Goal: Information Seeking & Learning: Learn about a topic

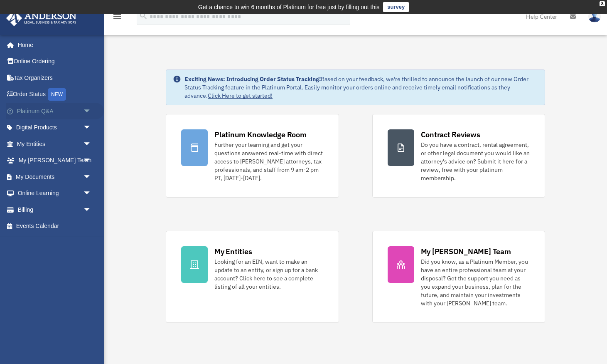
click at [79, 111] on link "Platinum Q&A arrow_drop_down" at bounding box center [55, 111] width 98 height 17
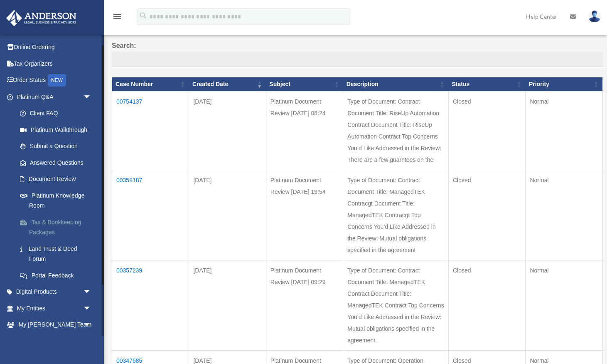
scroll to position [15, 0]
click at [85, 96] on span "arrow_drop_down" at bounding box center [91, 96] width 17 height 17
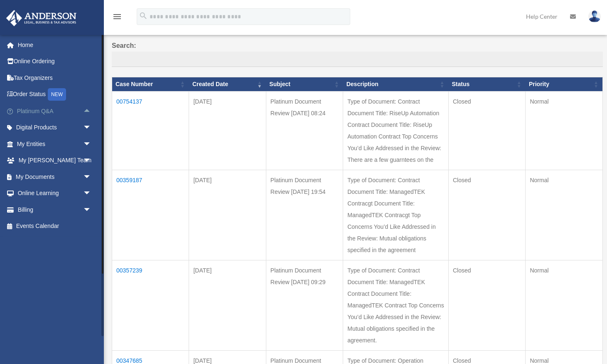
click at [86, 109] on span "arrow_drop_up" at bounding box center [91, 111] width 17 height 17
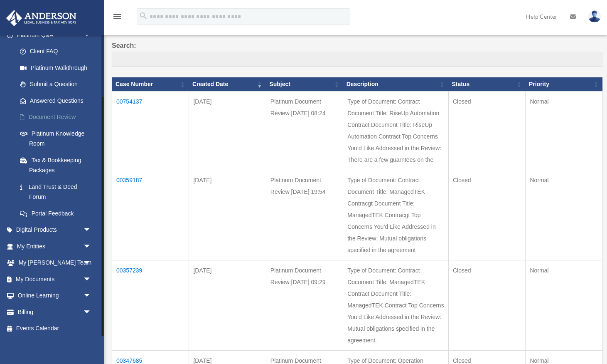
scroll to position [79, 0]
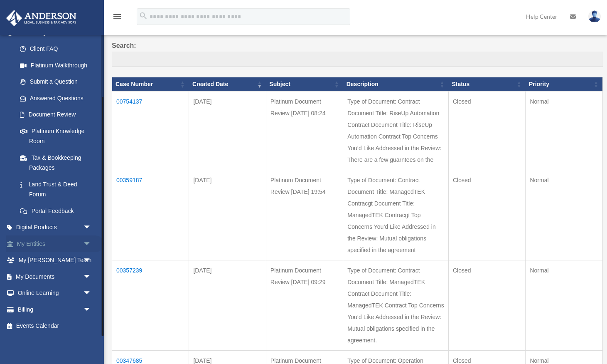
click at [57, 244] on link "My Entities arrow_drop_down" at bounding box center [55, 243] width 98 height 17
click at [66, 260] on link "My Anderson Team arrow_drop_down" at bounding box center [55, 260] width 98 height 17
click at [85, 260] on span "arrow_drop_down" at bounding box center [91, 260] width 17 height 17
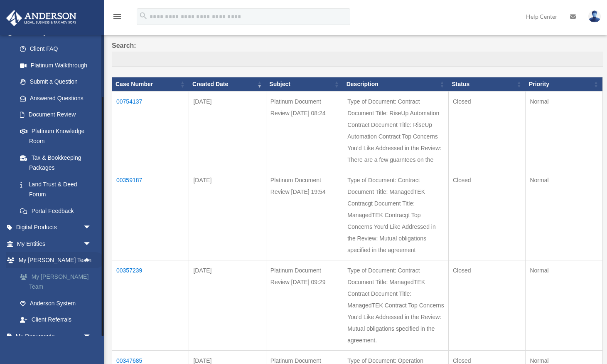
click at [70, 276] on link "My [PERSON_NAME] Team" at bounding box center [58, 281] width 92 height 27
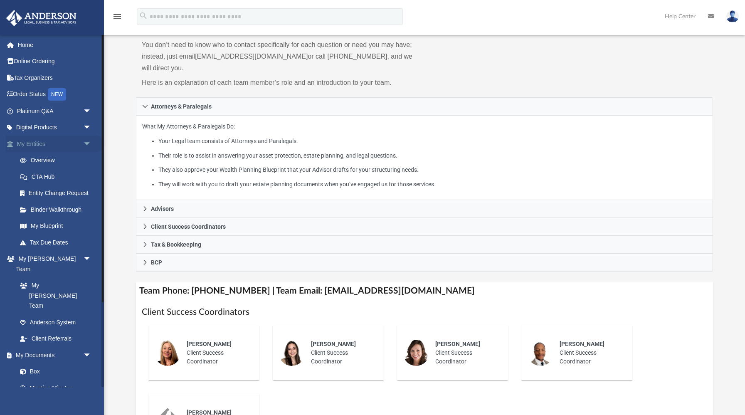
click at [87, 143] on span "arrow_drop_down" at bounding box center [91, 144] width 17 height 17
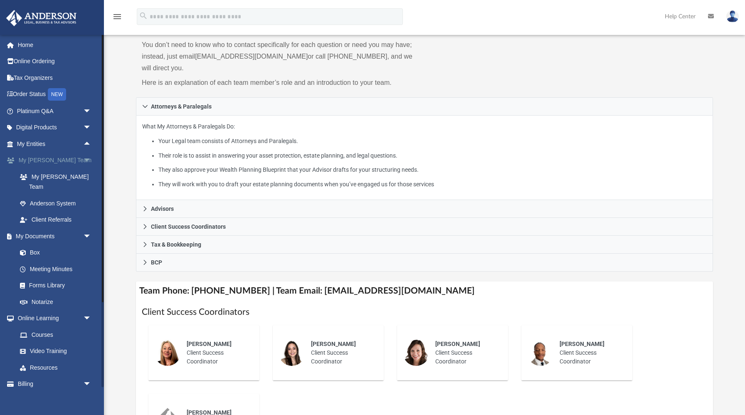
click at [87, 159] on span "arrow_drop_down" at bounding box center [91, 160] width 17 height 17
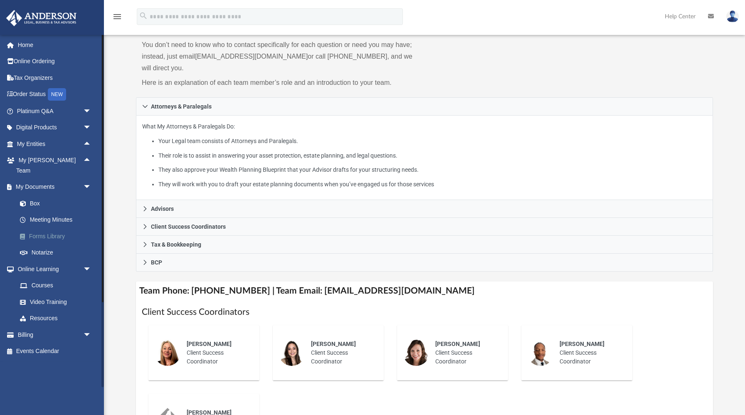
click at [55, 228] on link "Forms Library" at bounding box center [58, 236] width 92 height 17
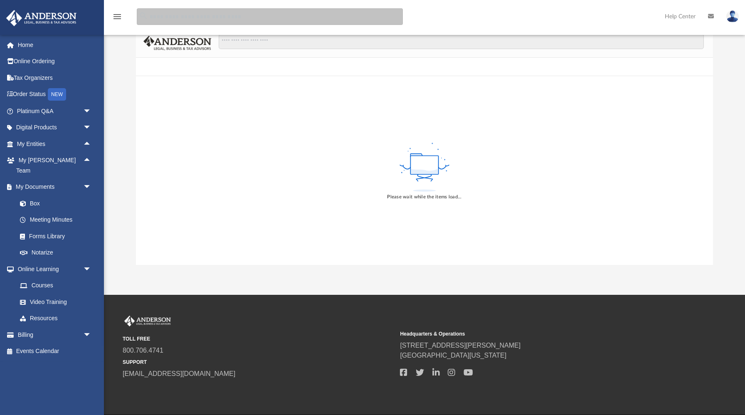
click at [251, 17] on input "search" at bounding box center [270, 16] width 266 height 17
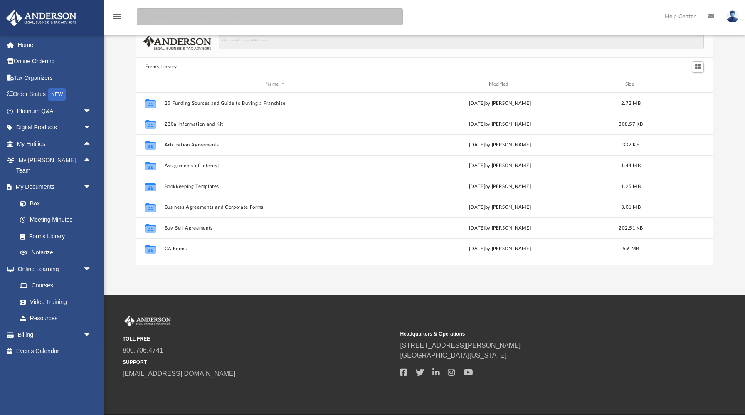
scroll to position [189, 577]
type input "**********"
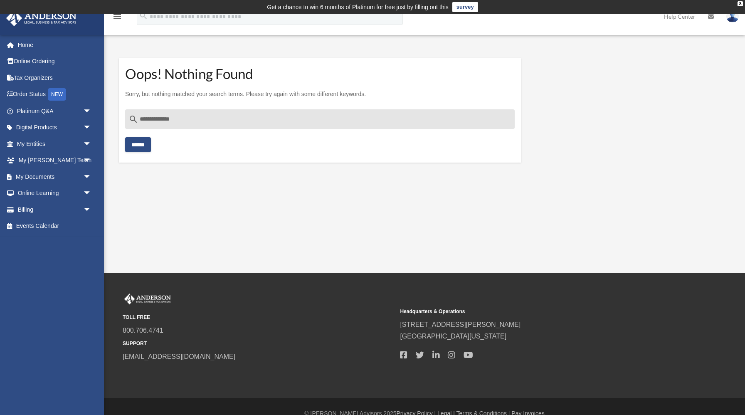
click at [146, 146] on input "******" at bounding box center [138, 144] width 26 height 15
drag, startPoint x: 188, startPoint y: 121, endPoint x: 131, endPoint y: 124, distance: 57.4
click at [131, 124] on div "**********" at bounding box center [320, 119] width 390 height 20
paste input "**********"
type input "**********"
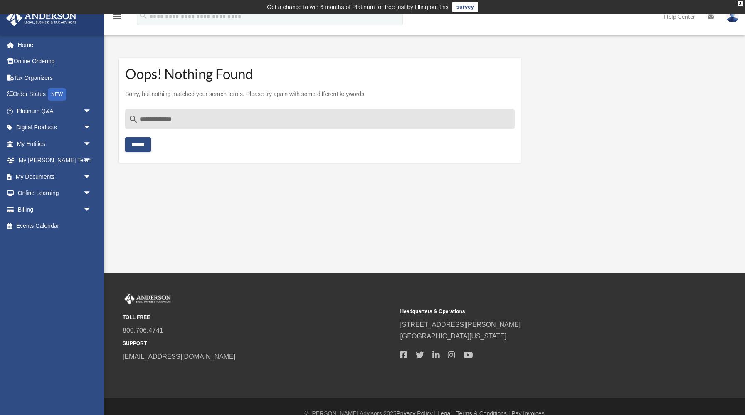
click at [125, 137] on input "******" at bounding box center [138, 144] width 26 height 15
click at [141, 143] on input "******" at bounding box center [138, 144] width 26 height 15
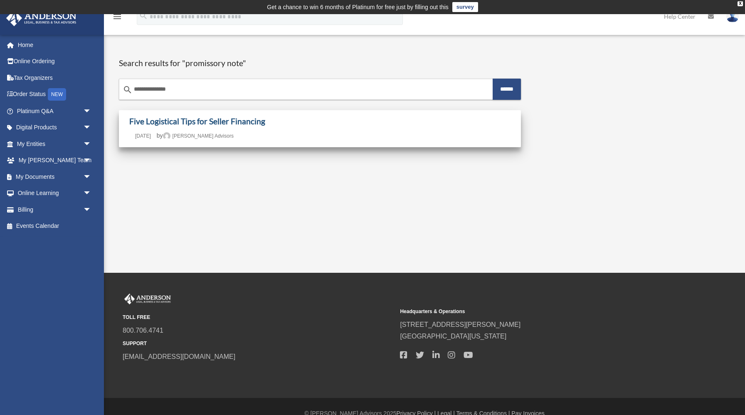
click at [175, 123] on link "Five Logistical Tips for Seller Financing" at bounding box center [197, 121] width 136 height 10
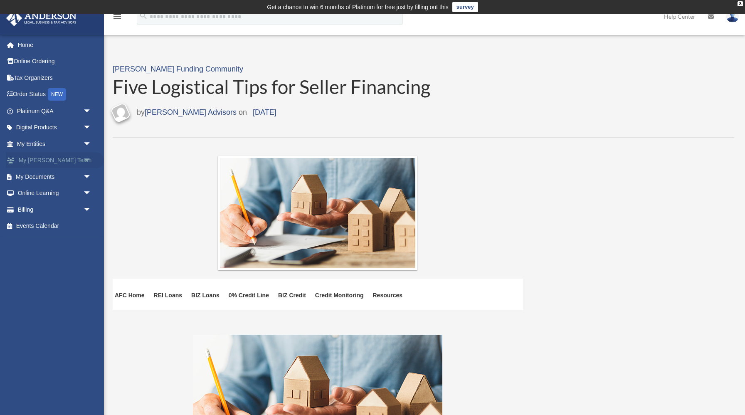
click at [91, 164] on span "arrow_drop_down" at bounding box center [91, 160] width 17 height 17
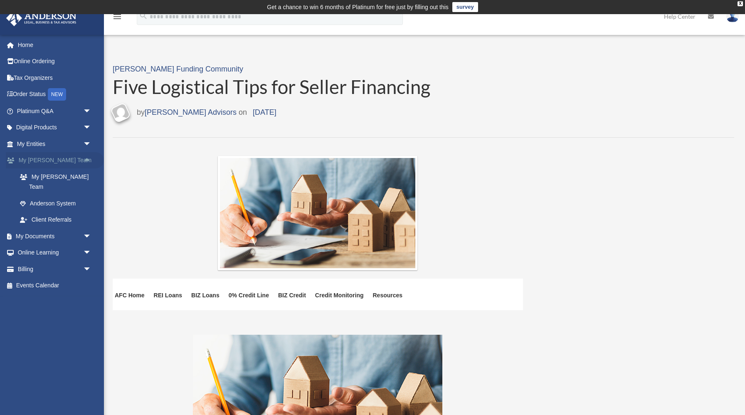
click at [91, 164] on span "arrow_drop_up" at bounding box center [91, 160] width 17 height 17
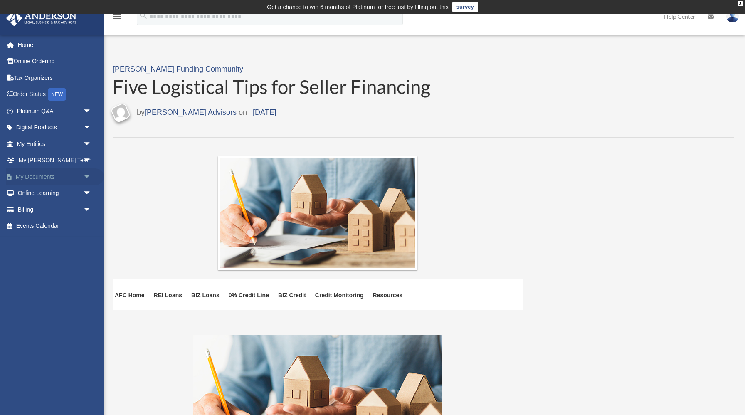
click at [85, 179] on span "arrow_drop_down" at bounding box center [91, 176] width 17 height 17
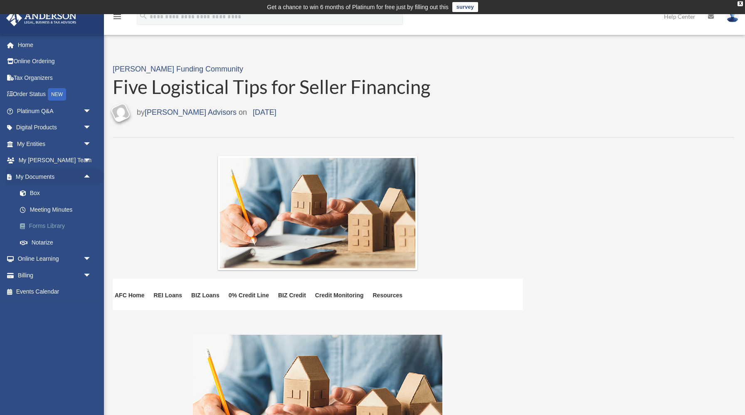
click at [60, 228] on link "Forms Library" at bounding box center [58, 226] width 92 height 17
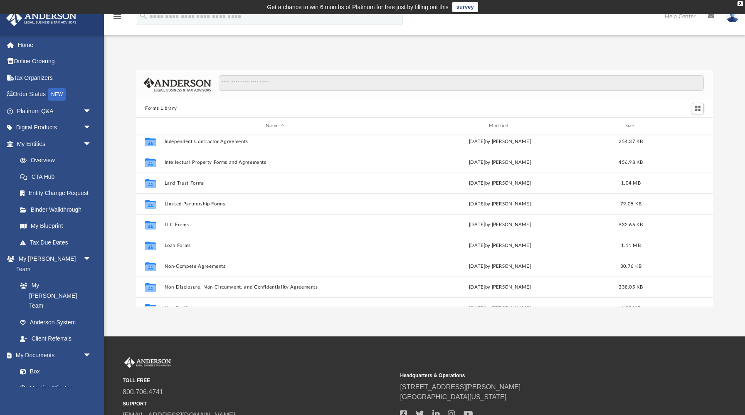
scroll to position [317, 0]
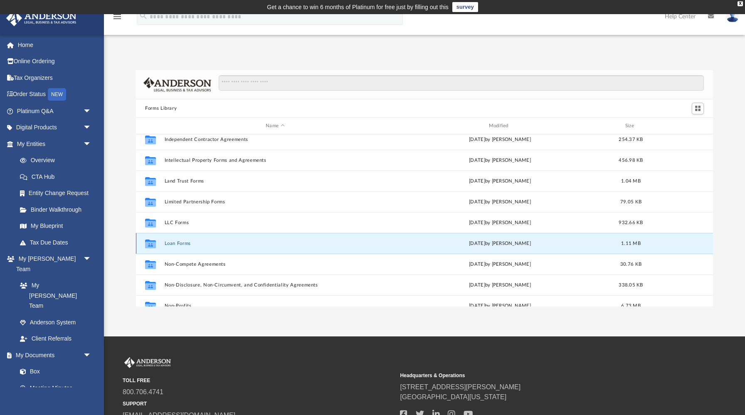
click at [177, 242] on button "Loan Forms" at bounding box center [275, 243] width 221 height 5
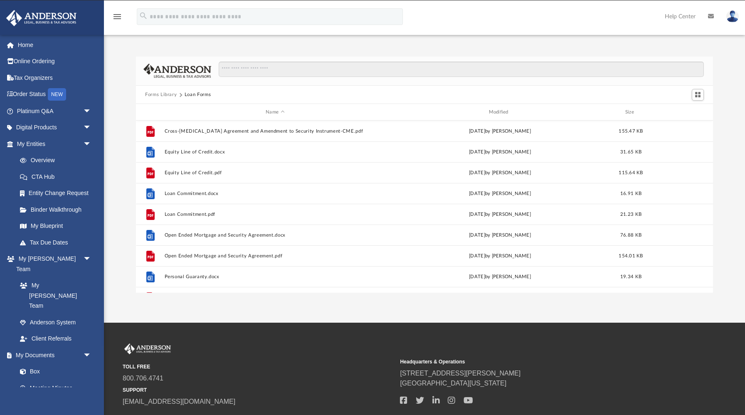
scroll to position [0, 0]
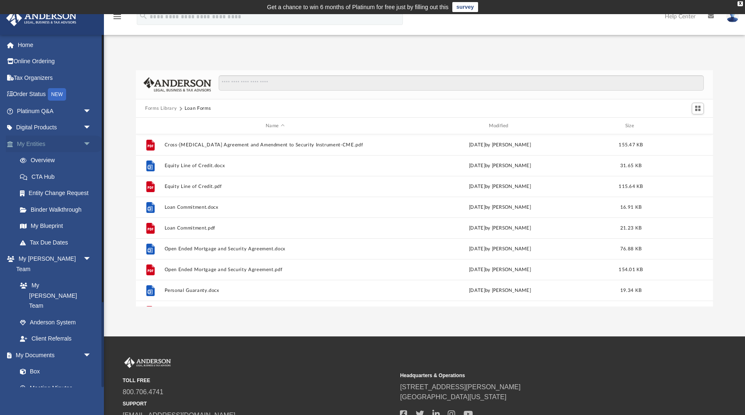
click at [84, 143] on span "arrow_drop_down" at bounding box center [91, 144] width 17 height 17
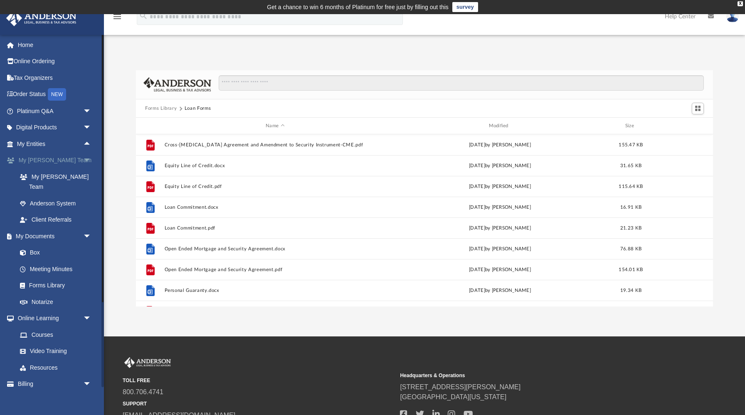
click at [88, 160] on span "arrow_drop_down" at bounding box center [91, 160] width 17 height 17
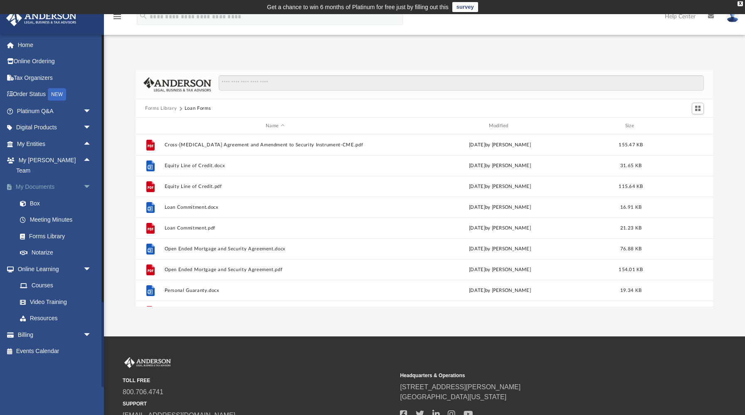
click at [86, 179] on span "arrow_drop_down" at bounding box center [91, 187] width 17 height 17
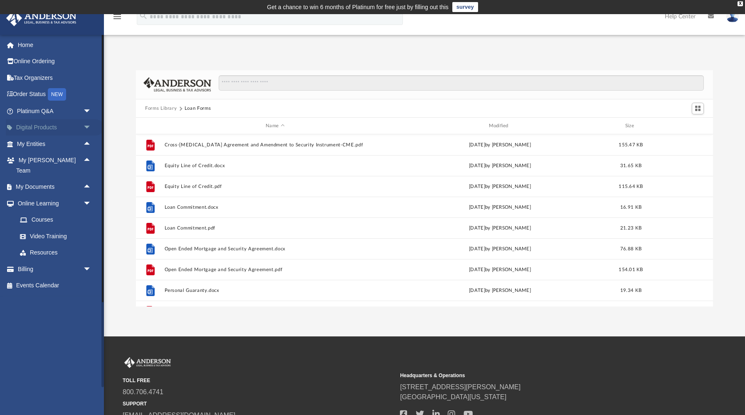
click at [87, 130] on span "arrow_drop_down" at bounding box center [91, 127] width 17 height 17
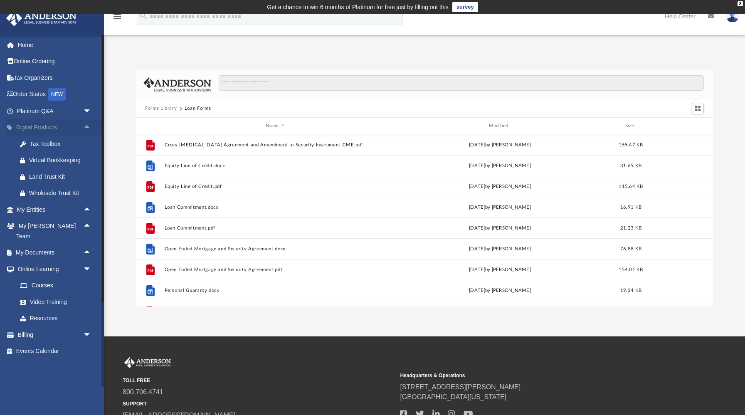
click at [87, 130] on span "arrow_drop_up" at bounding box center [91, 127] width 17 height 17
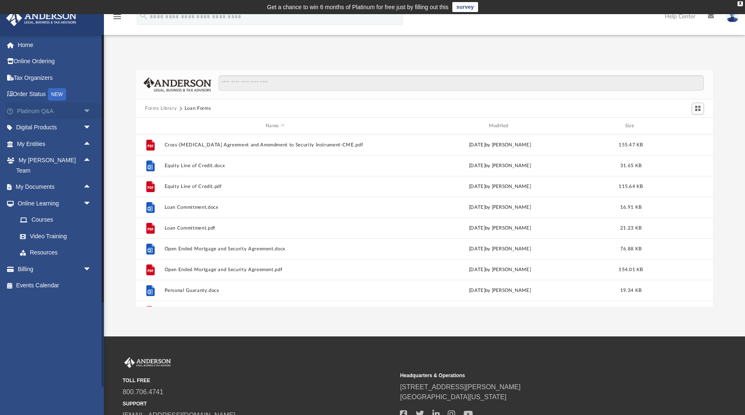
click at [87, 115] on span "arrow_drop_down" at bounding box center [91, 111] width 17 height 17
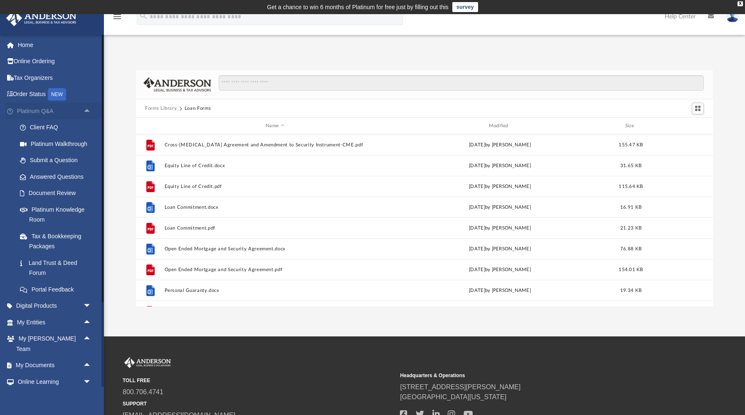
click at [87, 115] on span "arrow_drop_up" at bounding box center [91, 111] width 17 height 17
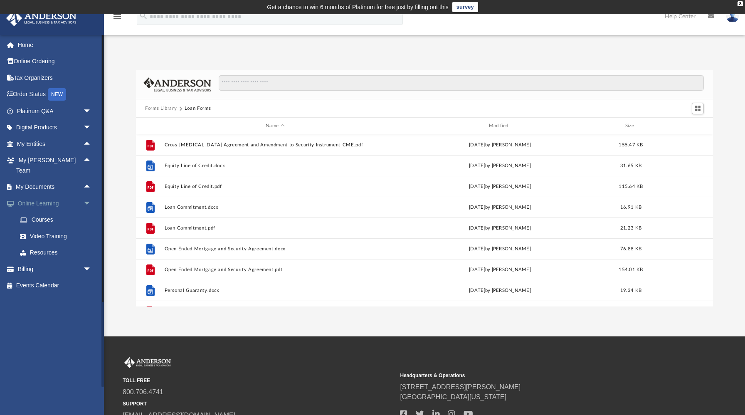
click at [89, 196] on span "arrow_drop_down" at bounding box center [91, 203] width 17 height 17
click at [85, 179] on span "arrow_drop_up" at bounding box center [91, 187] width 17 height 17
click at [91, 179] on span "arrow_drop_down" at bounding box center [91, 187] width 17 height 17
click at [85, 110] on span "arrow_drop_down" at bounding box center [91, 111] width 17 height 17
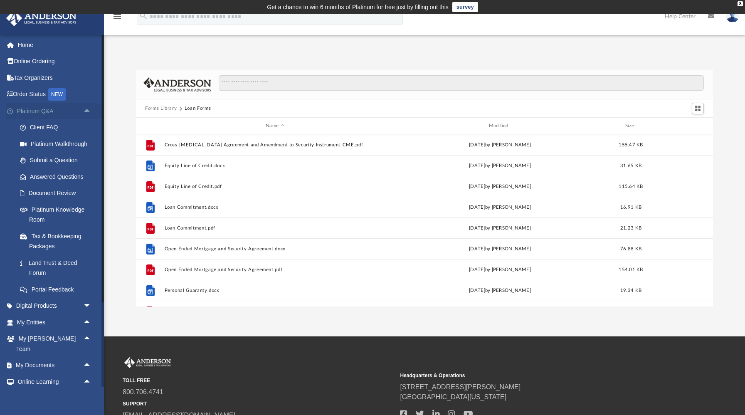
click at [86, 113] on span "arrow_drop_up" at bounding box center [91, 111] width 17 height 17
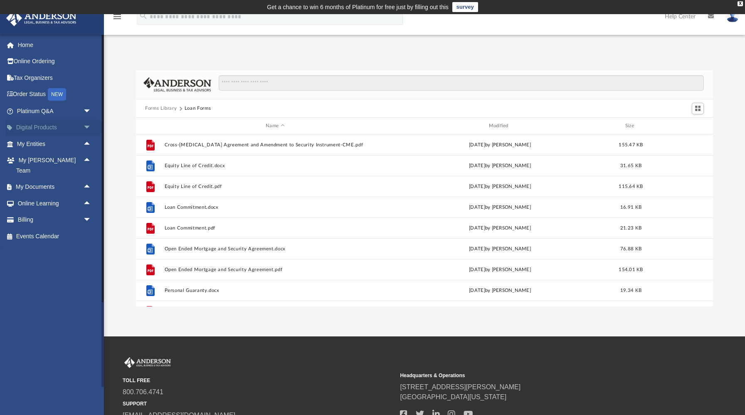
click at [57, 128] on link "Digital Products arrow_drop_down" at bounding box center [55, 127] width 98 height 17
click at [88, 127] on span "arrow_drop_down" at bounding box center [91, 127] width 17 height 17
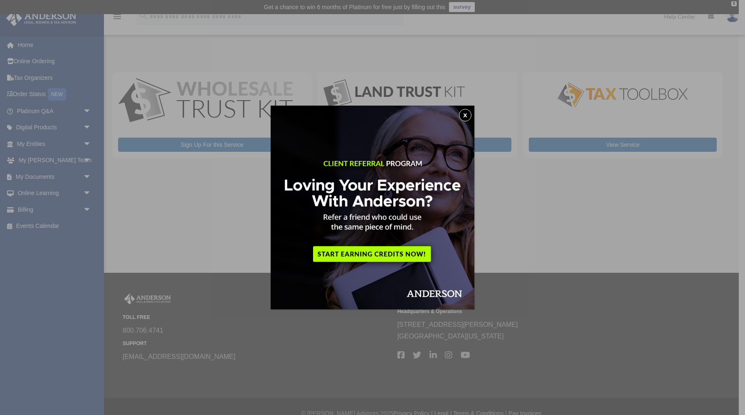
click at [461, 112] on button "x" at bounding box center [465, 115] width 12 height 12
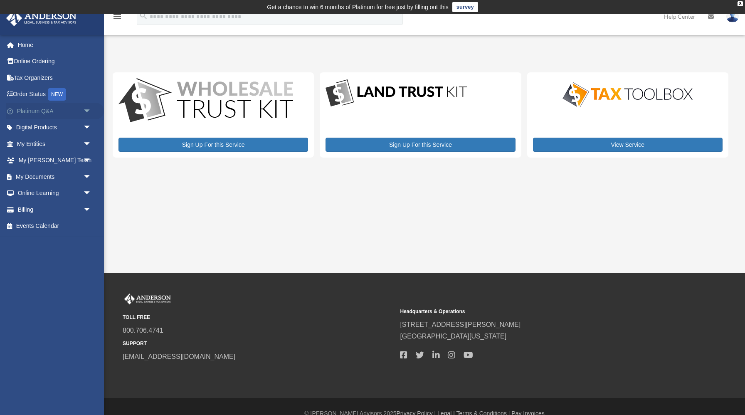
click at [91, 113] on span "arrow_drop_down" at bounding box center [91, 111] width 17 height 17
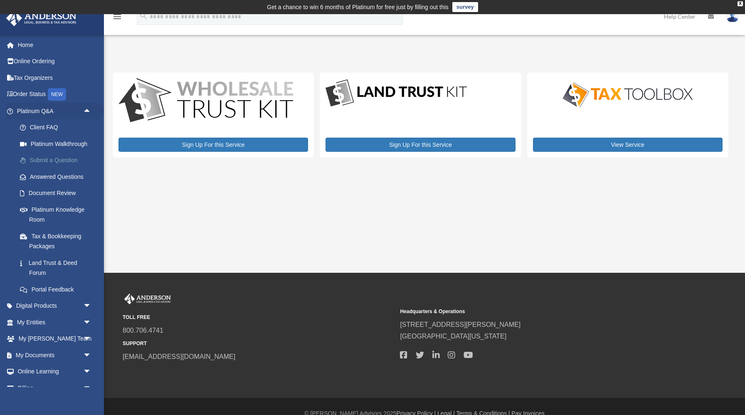
click at [70, 159] on link "Submit a Question" at bounding box center [58, 160] width 92 height 17
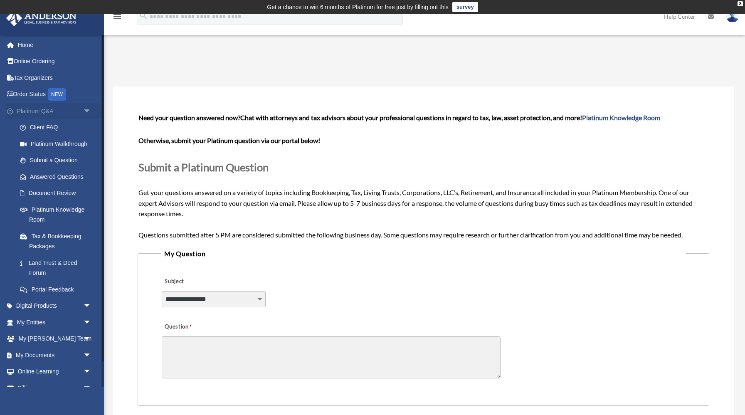
click at [86, 111] on span "arrow_drop_down" at bounding box center [91, 111] width 17 height 17
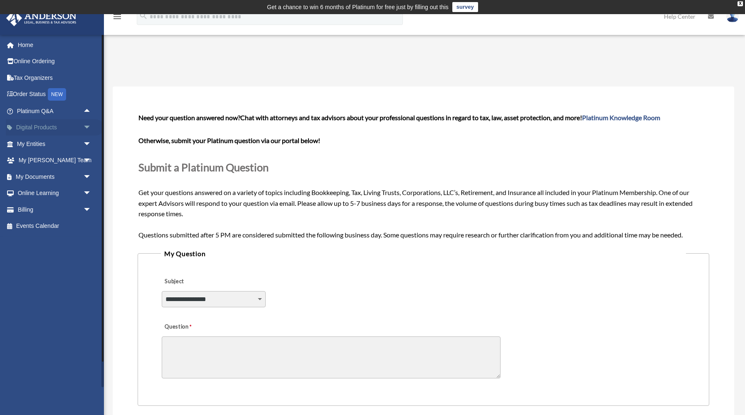
click at [86, 128] on span "arrow_drop_down" at bounding box center [91, 127] width 17 height 17
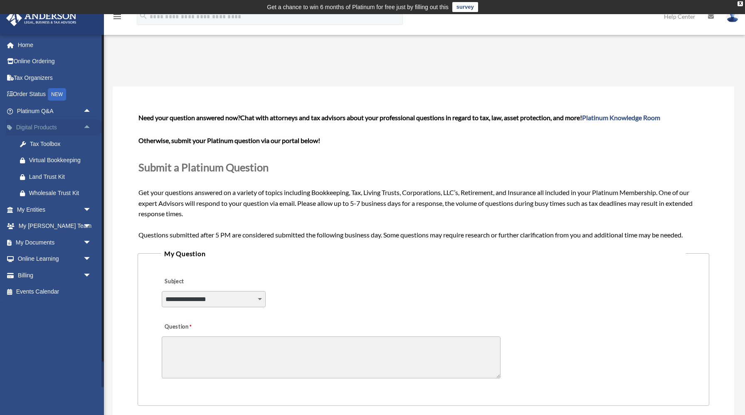
click at [86, 128] on span "arrow_drop_up" at bounding box center [91, 127] width 17 height 17
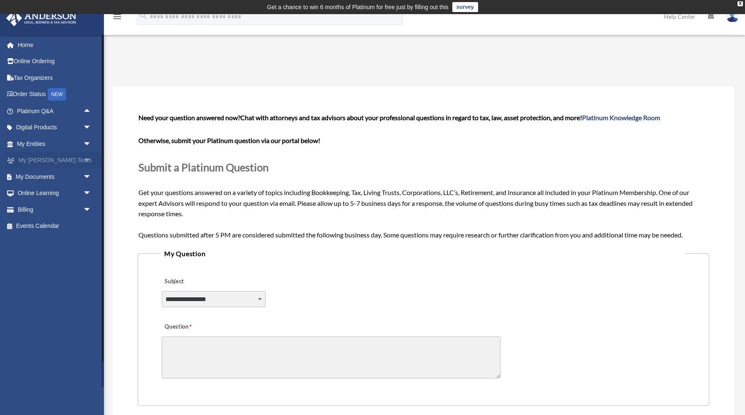
click at [87, 160] on span "arrow_drop_down" at bounding box center [91, 160] width 17 height 17
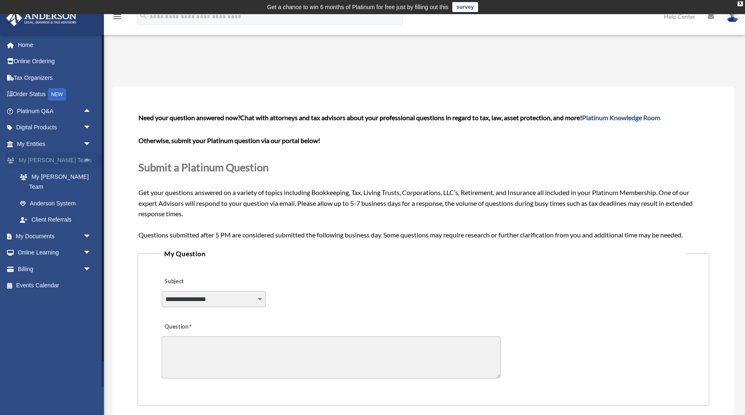
click at [87, 160] on span "arrow_drop_up" at bounding box center [91, 160] width 17 height 17
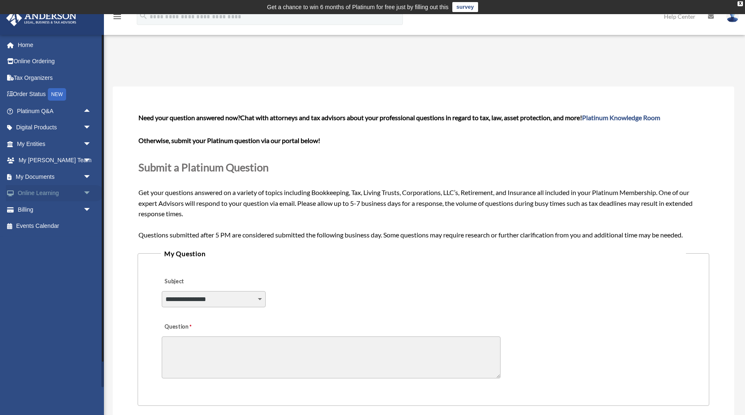
click at [85, 189] on span "arrow_drop_down" at bounding box center [91, 193] width 17 height 17
click at [85, 190] on span "arrow_drop_up" at bounding box center [91, 193] width 17 height 17
click at [87, 208] on span "arrow_drop_down" at bounding box center [91, 209] width 17 height 17
click at [87, 209] on span "arrow_drop_up" at bounding box center [91, 209] width 17 height 17
click at [90, 109] on span "arrow_drop_up" at bounding box center [91, 111] width 17 height 17
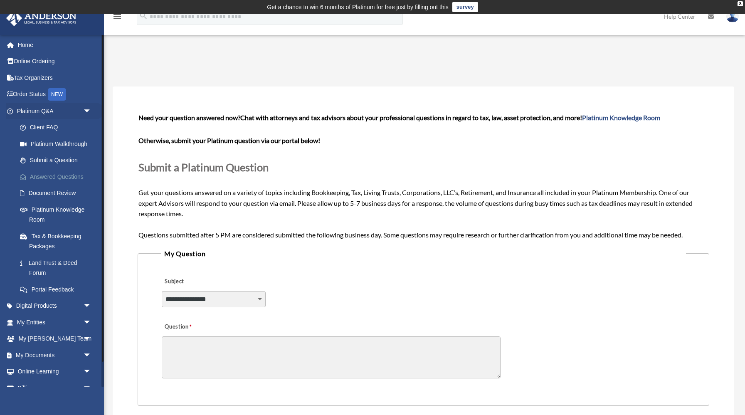
click at [76, 179] on link "Answered Questions" at bounding box center [58, 176] width 92 height 17
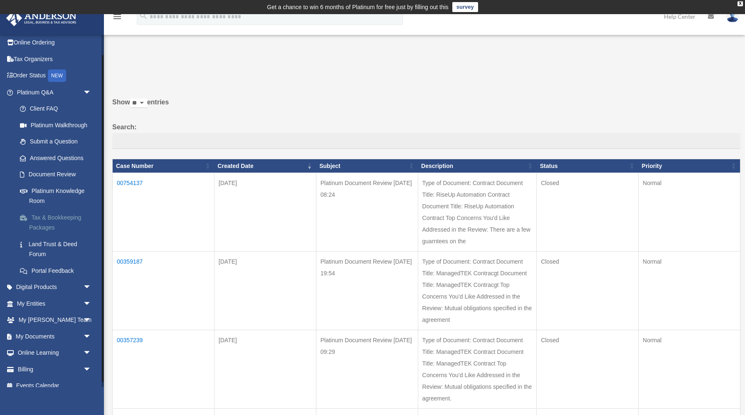
scroll to position [27, 0]
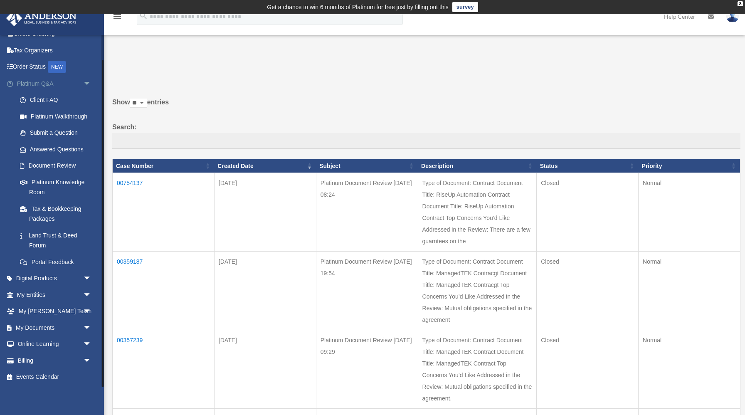
click at [90, 79] on span "arrow_drop_down" at bounding box center [91, 83] width 17 height 17
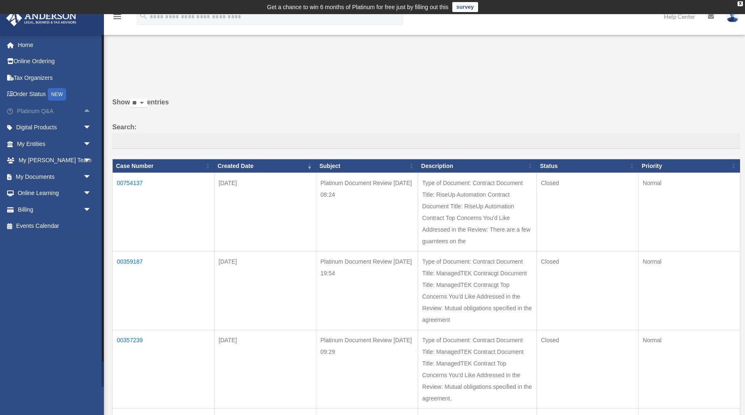
scroll to position [0, 0]
click at [84, 142] on span "arrow_drop_down" at bounding box center [91, 144] width 17 height 17
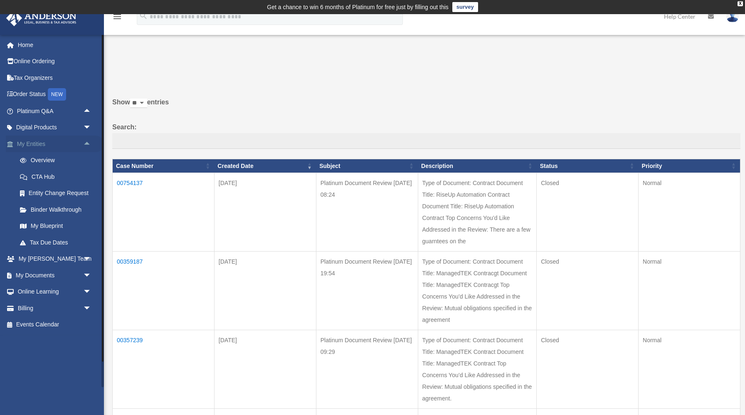
click at [84, 142] on span "arrow_drop_up" at bounding box center [91, 144] width 17 height 17
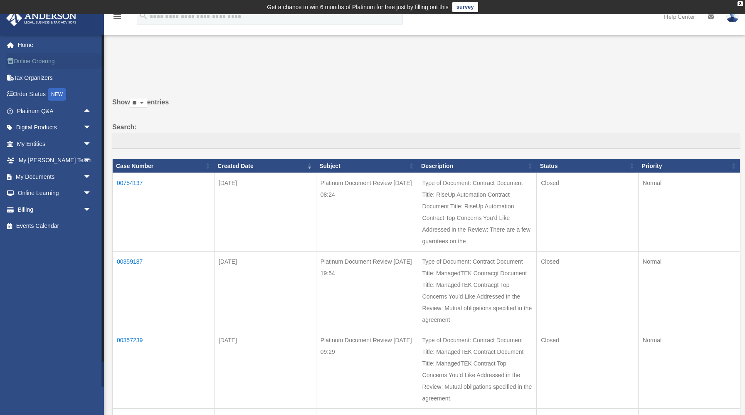
click at [45, 59] on link "Online Ordering" at bounding box center [55, 61] width 98 height 17
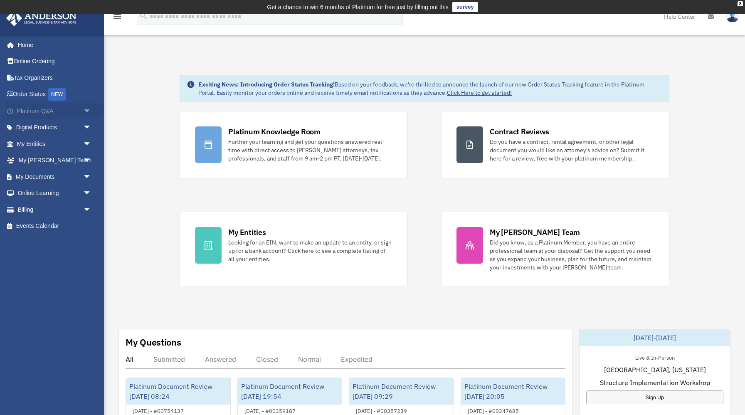
click at [87, 117] on span "arrow_drop_down" at bounding box center [91, 111] width 17 height 17
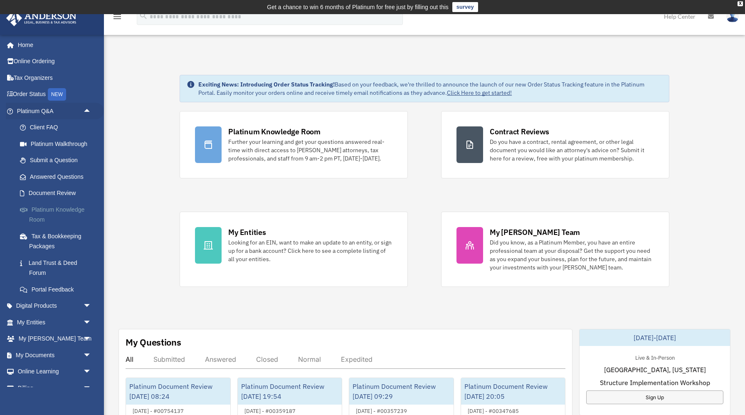
click at [67, 210] on link "Platinum Knowledge Room" at bounding box center [58, 214] width 92 height 27
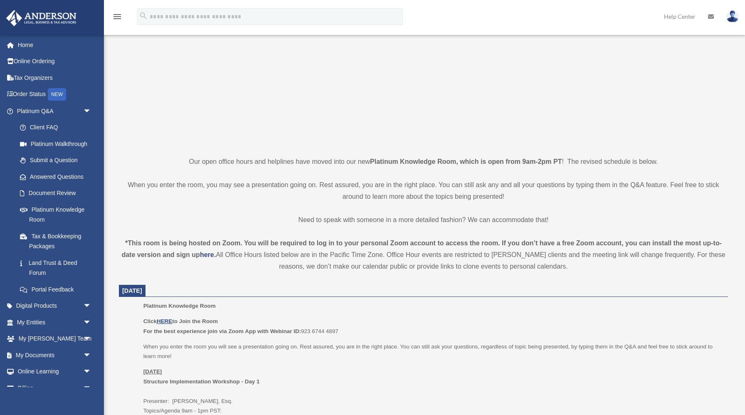
scroll to position [157, 0]
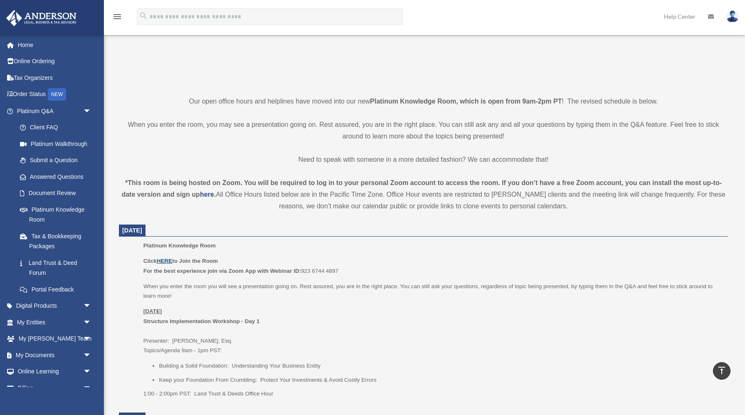
click at [167, 261] on u "HERE" at bounding box center [164, 261] width 15 height 6
click at [87, 109] on span "arrow_drop_down" at bounding box center [91, 111] width 17 height 17
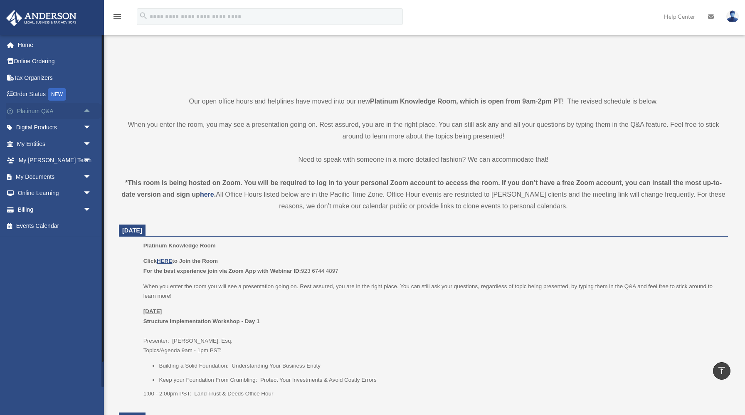
click at [87, 109] on span "arrow_drop_up" at bounding box center [91, 111] width 17 height 17
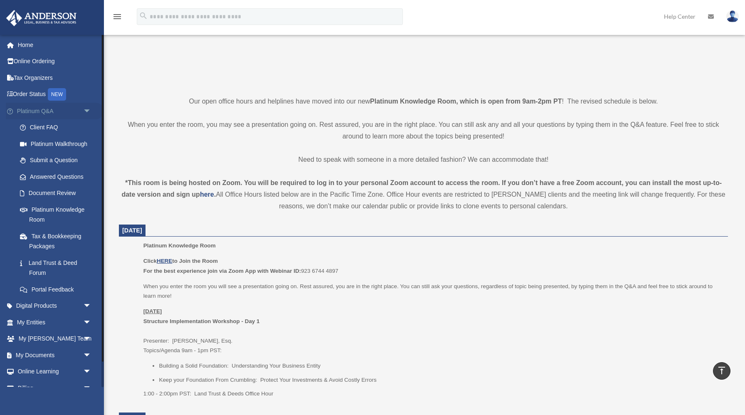
click at [87, 109] on span "arrow_drop_down" at bounding box center [91, 111] width 17 height 17
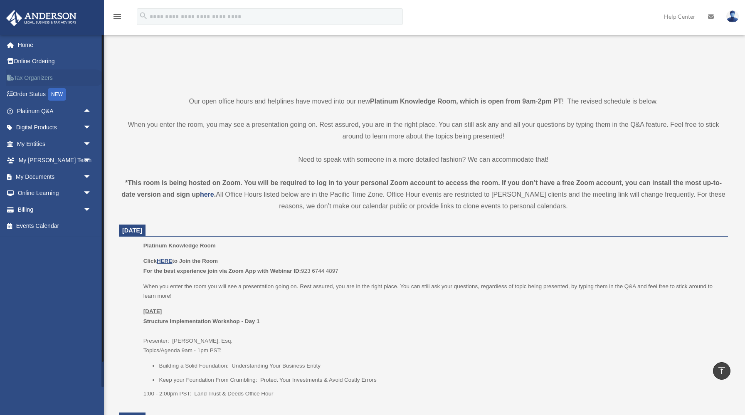
click at [42, 79] on link "Tax Organizers" at bounding box center [55, 77] width 98 height 17
